Goal: Task Accomplishment & Management: Use online tool/utility

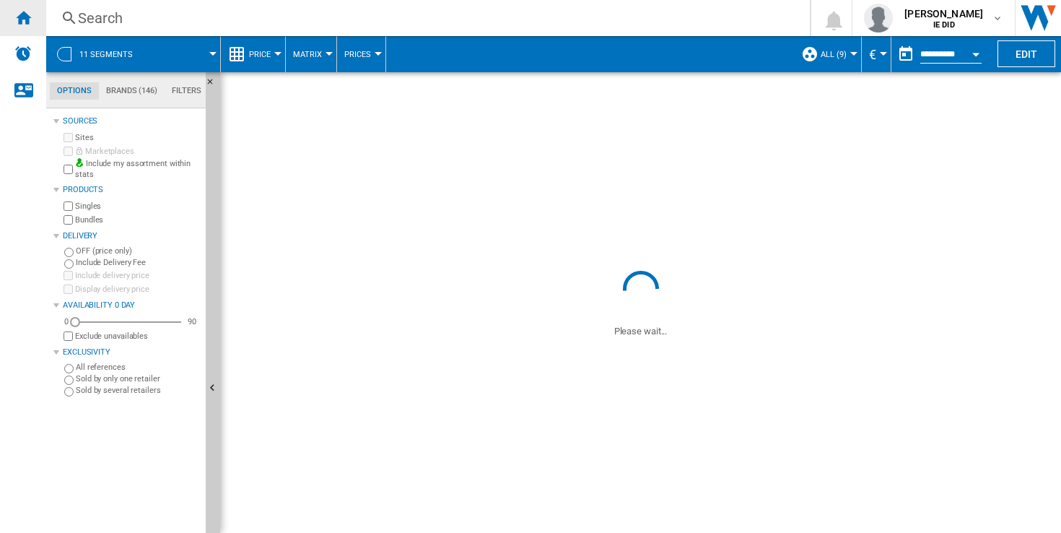
click at [26, 13] on ng-md-icon "Home" at bounding box center [22, 17] width 17 height 17
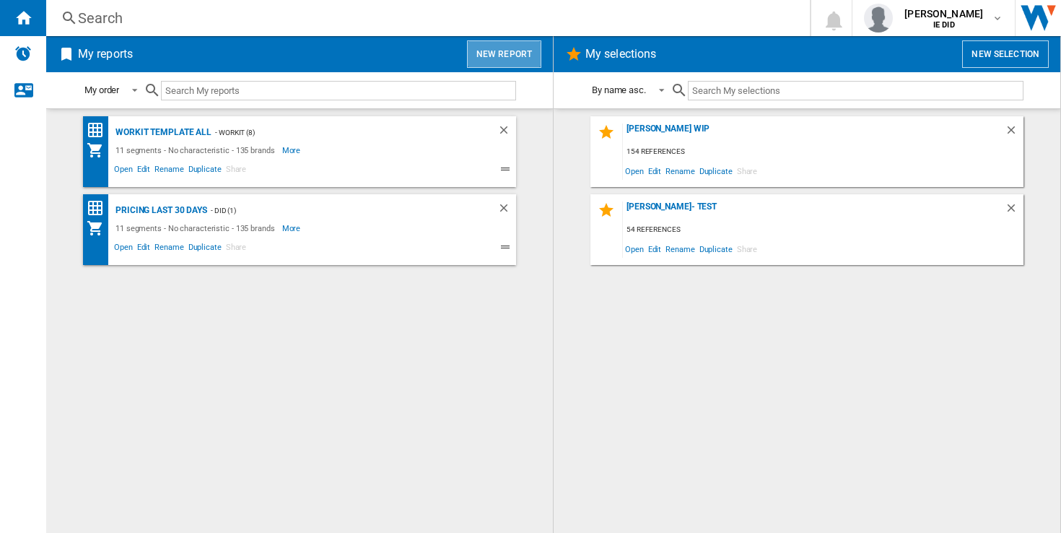
click at [507, 48] on button "New report" at bounding box center [504, 53] width 74 height 27
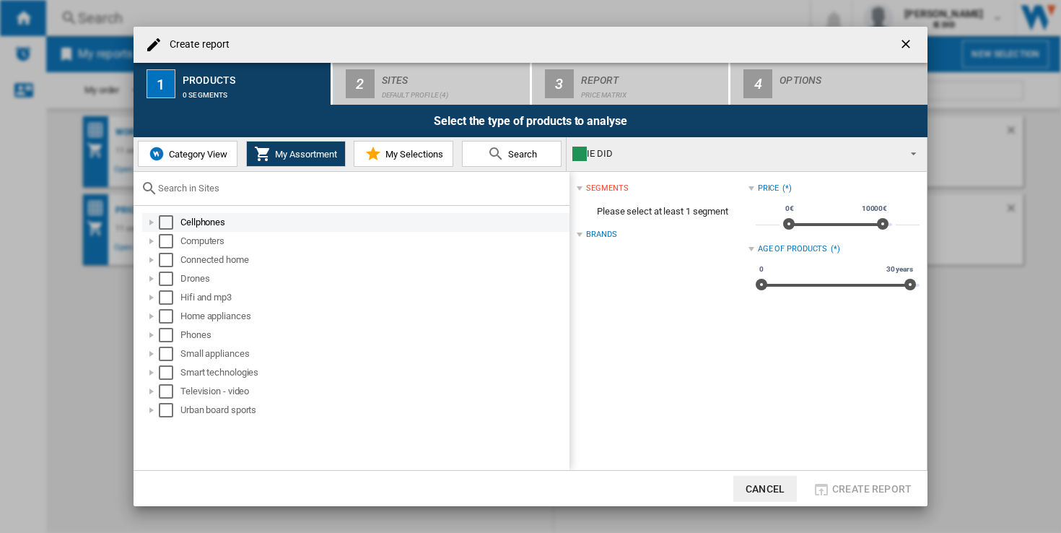
drag, startPoint x: 166, startPoint y: 222, endPoint x: 170, endPoint y: 230, distance: 8.7
click at [167, 223] on div "Select" at bounding box center [166, 222] width 14 height 14
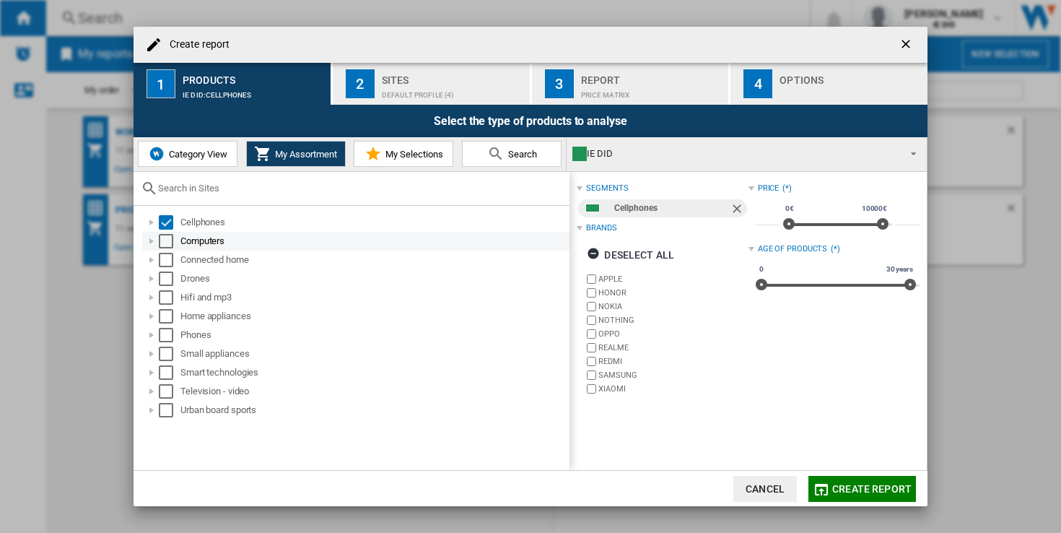
drag, startPoint x: 169, startPoint y: 243, endPoint x: 170, endPoint y: 256, distance: 13.8
click at [169, 243] on div "Select" at bounding box center [166, 241] width 14 height 14
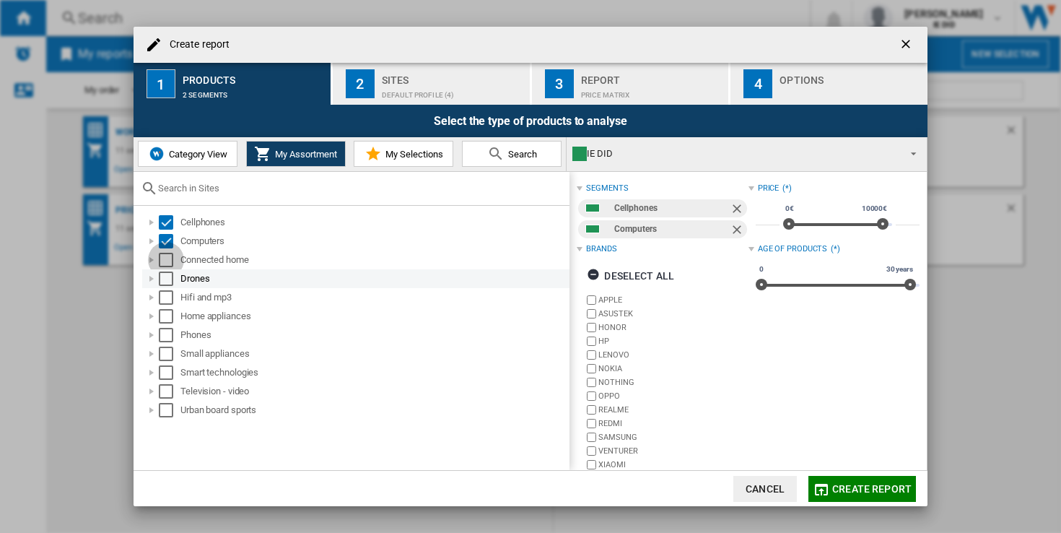
drag, startPoint x: 170, startPoint y: 263, endPoint x: 171, endPoint y: 275, distance: 12.3
click at [170, 263] on div "Select" at bounding box center [166, 260] width 14 height 14
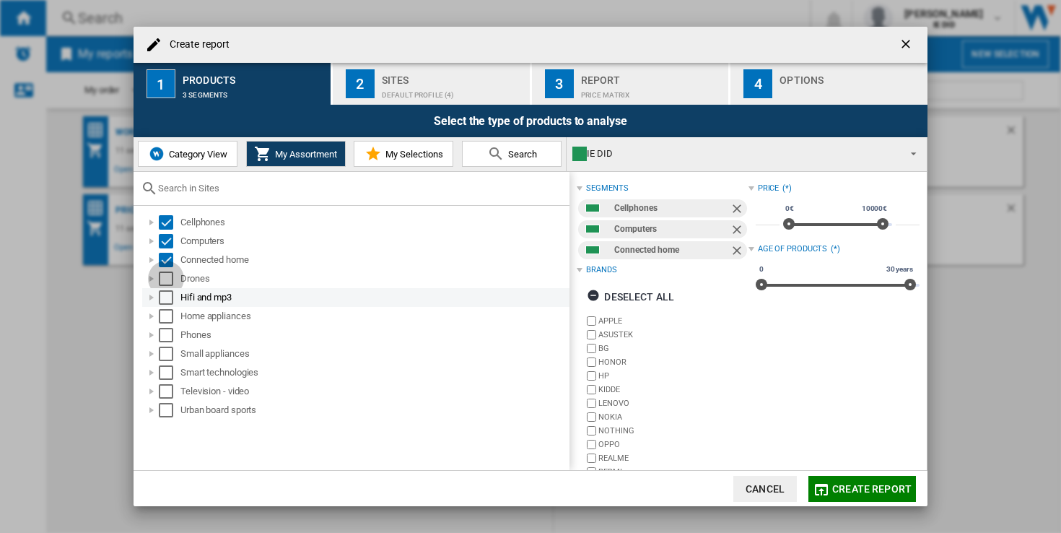
drag, startPoint x: 171, startPoint y: 275, endPoint x: 170, endPoint y: 298, distance: 23.1
click at [171, 279] on div "Select" at bounding box center [166, 278] width 14 height 14
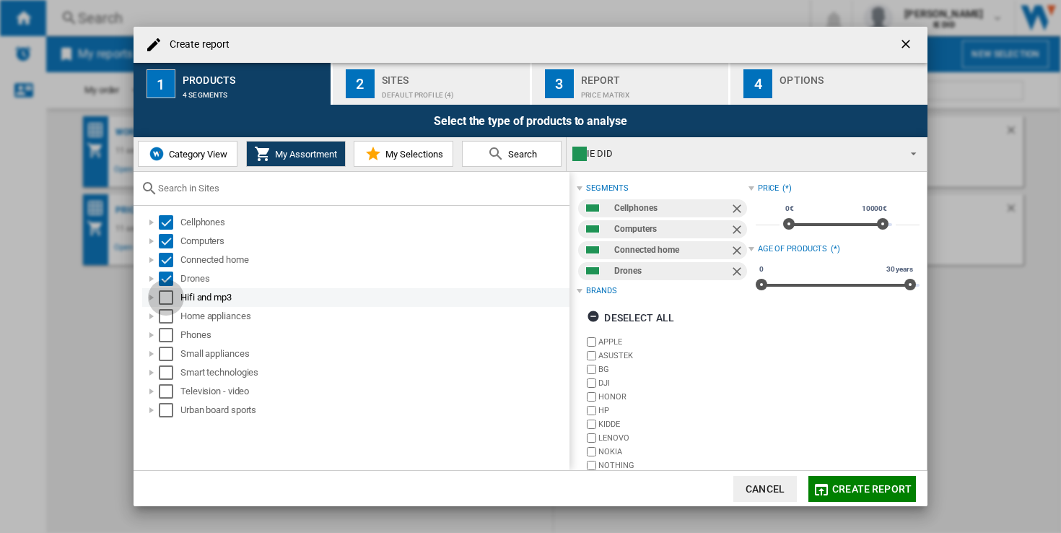
click at [170, 298] on div "Select" at bounding box center [166, 297] width 14 height 14
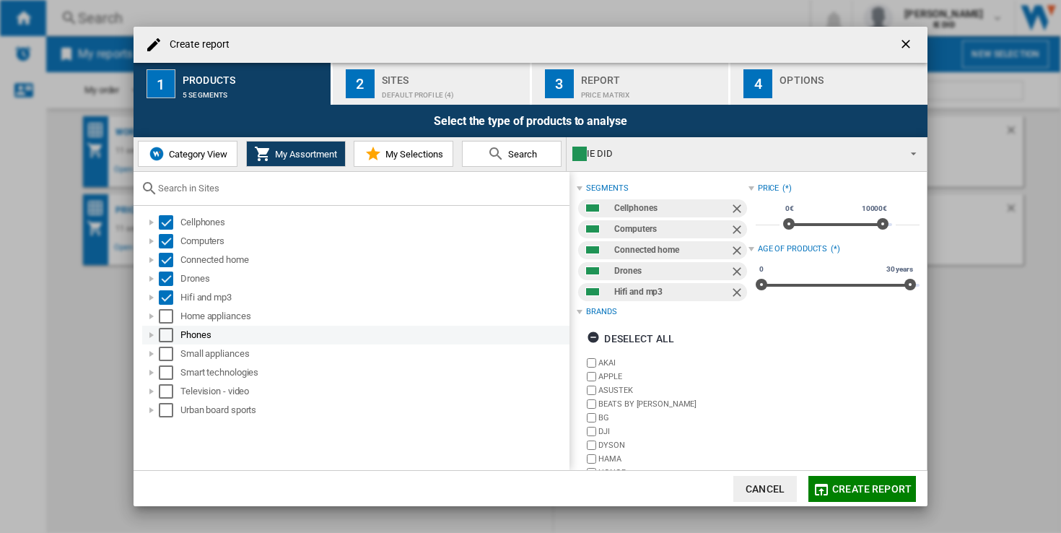
click at [165, 323] on div "Select" at bounding box center [166, 316] width 14 height 14
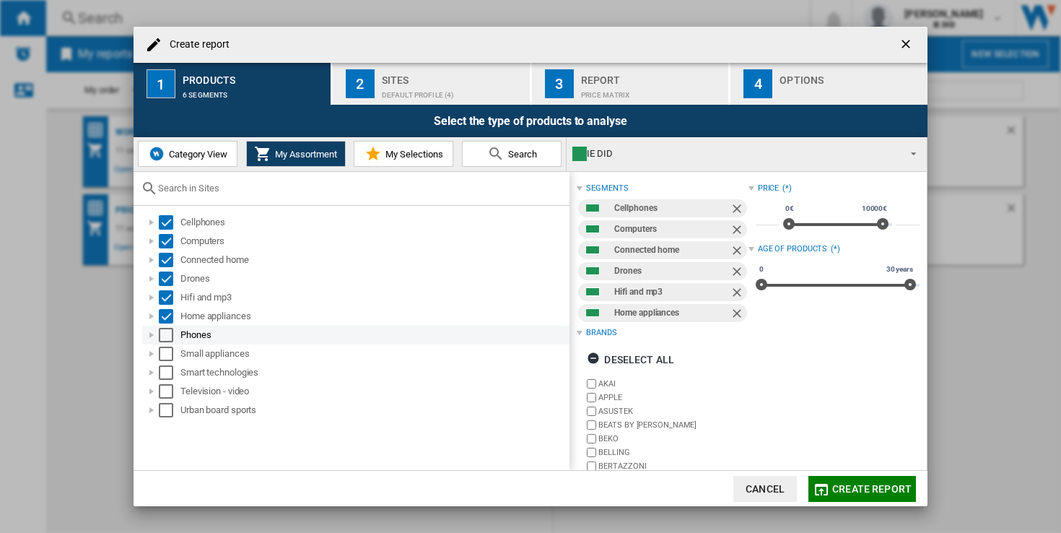
click at [166, 339] on div "Select" at bounding box center [166, 335] width 14 height 14
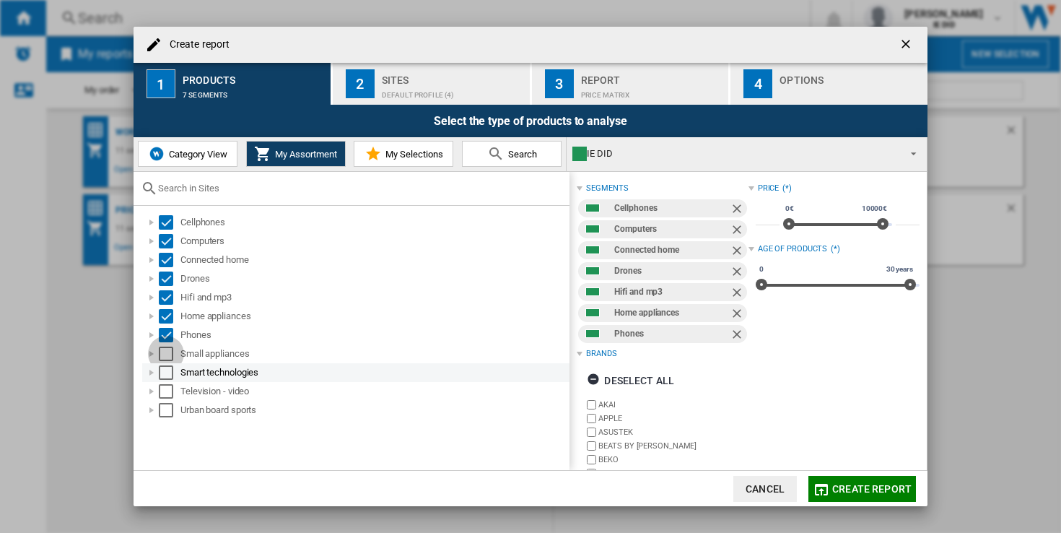
drag, startPoint x: 166, startPoint y: 355, endPoint x: 169, endPoint y: 367, distance: 12.6
click at [166, 355] on div "Select" at bounding box center [166, 353] width 14 height 14
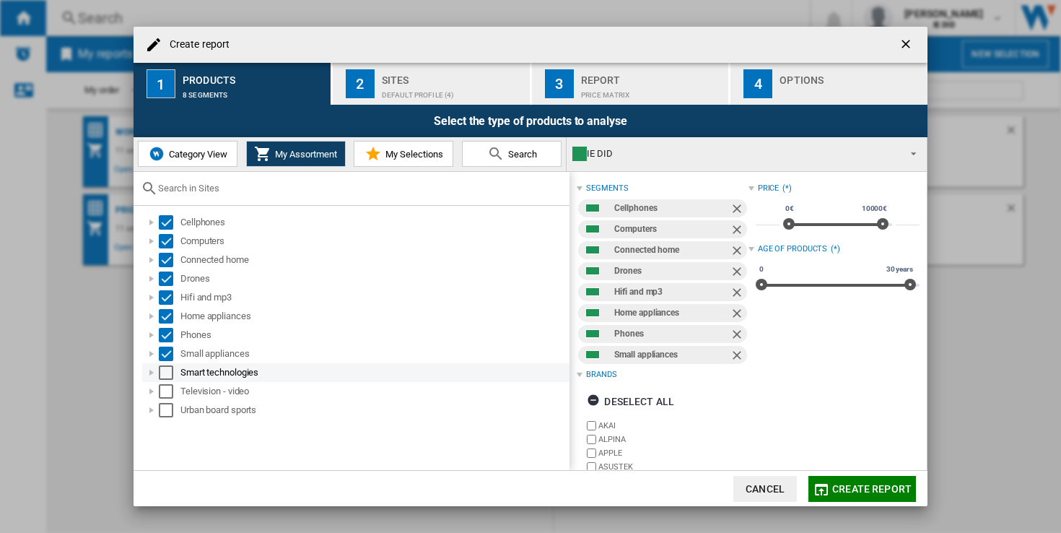
click at [170, 380] on div "Smart technologies" at bounding box center [355, 372] width 427 height 19
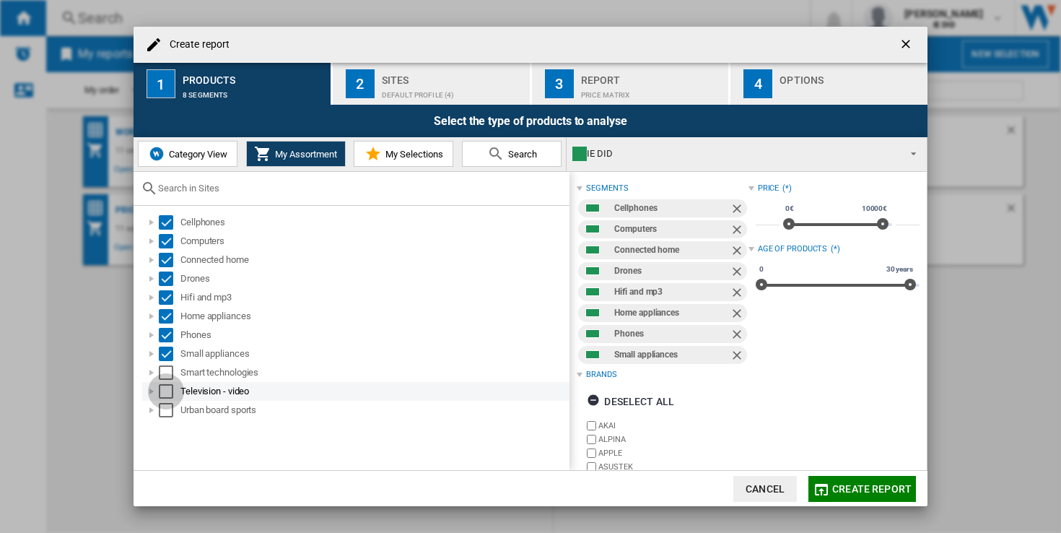
click at [168, 393] on div "Select" at bounding box center [166, 391] width 14 height 14
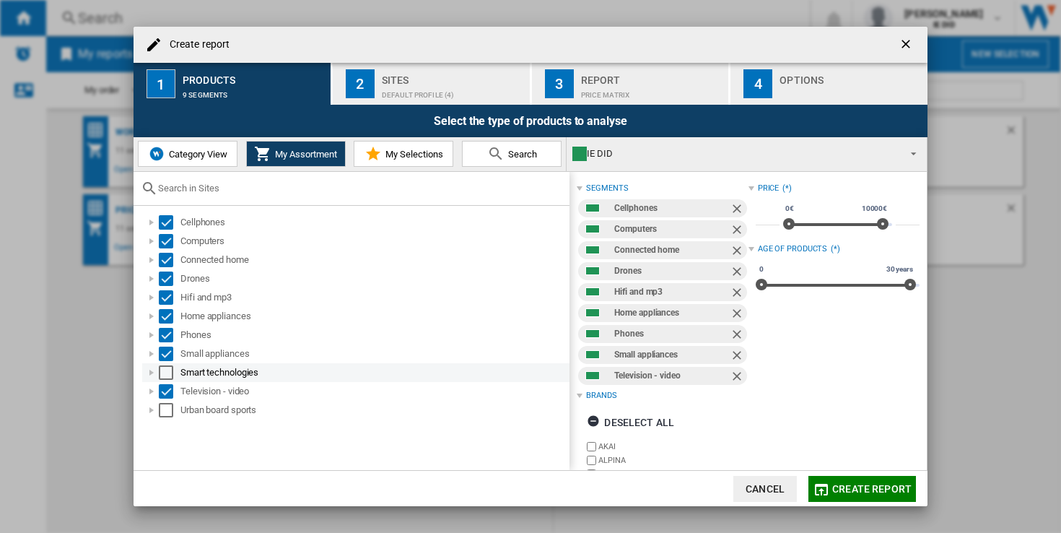
click at [169, 376] on div "Select" at bounding box center [166, 372] width 14 height 14
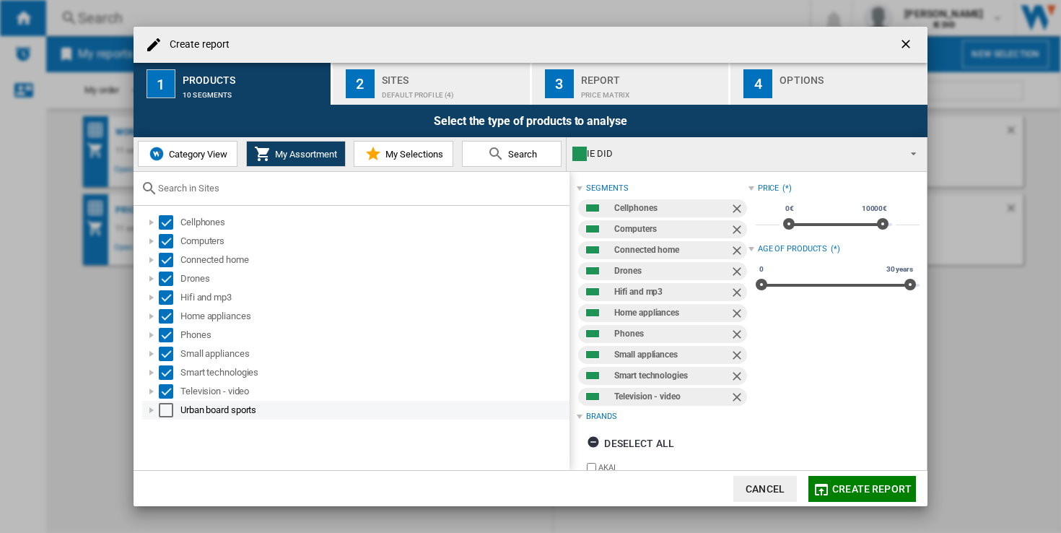
click at [166, 411] on div "Select" at bounding box center [166, 410] width 14 height 14
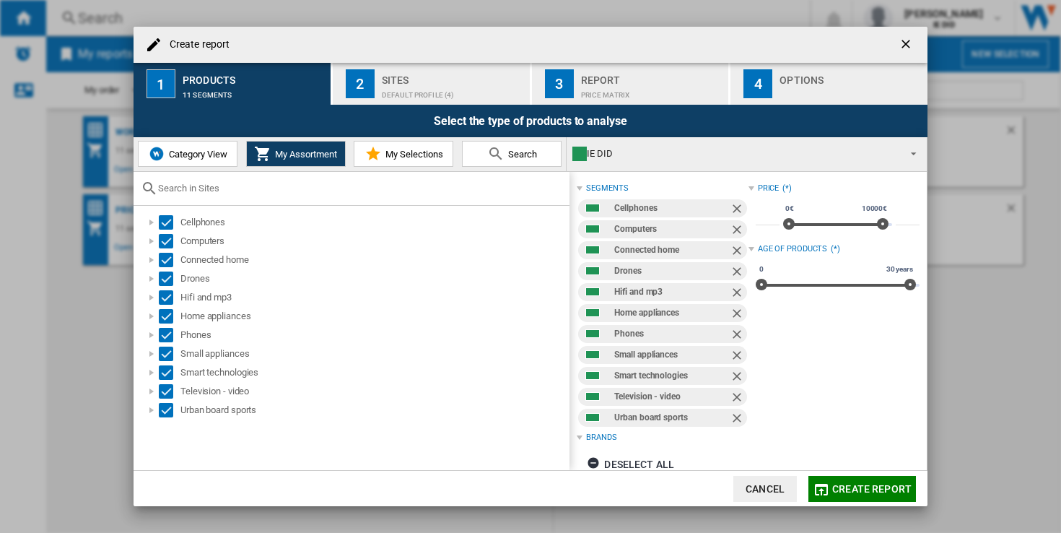
click at [476, 84] on div "Default profile (4)" at bounding box center [453, 91] width 142 height 15
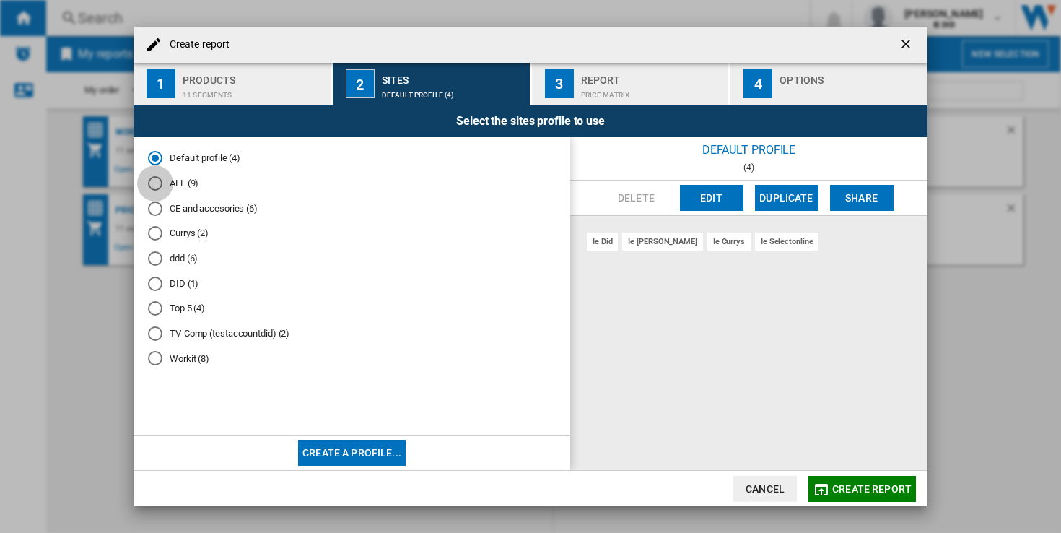
click at [156, 182] on div "ALL (9)" at bounding box center [155, 183] width 14 height 14
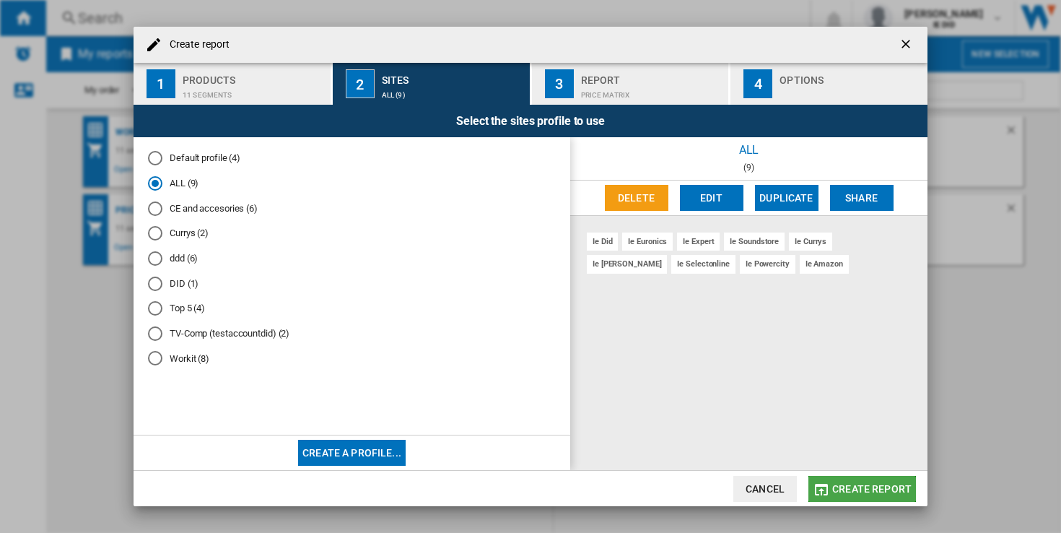
click at [876, 486] on span "Create report" at bounding box center [871, 489] width 79 height 12
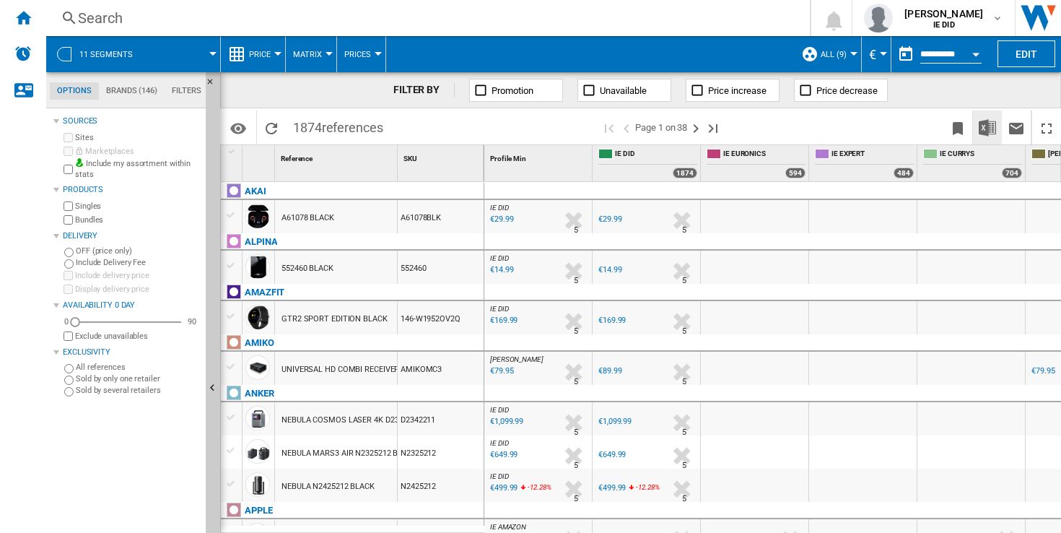
click at [992, 123] on img "Download in Excel" at bounding box center [987, 127] width 17 height 17
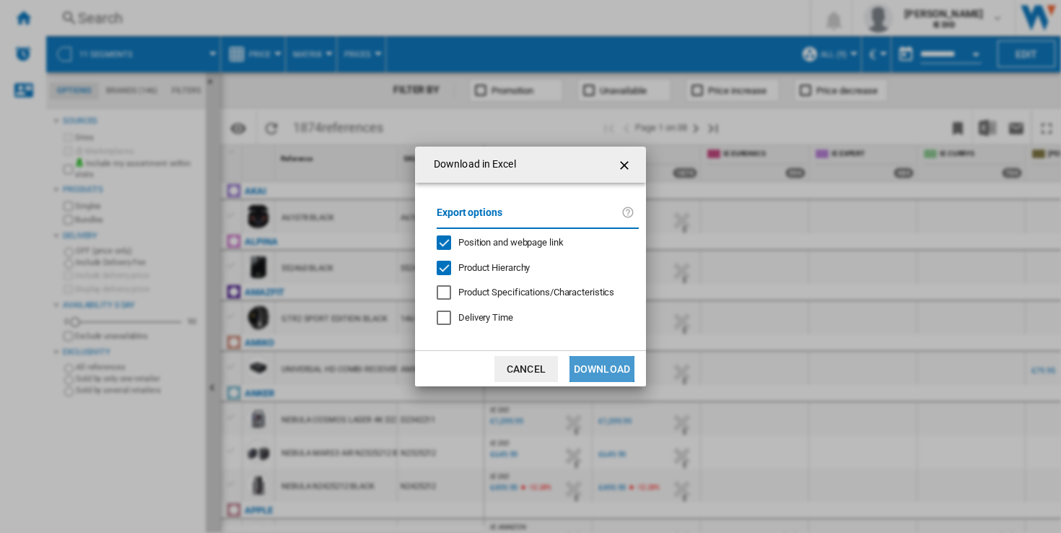
click at [583, 363] on button "Download" at bounding box center [601, 369] width 65 height 26
